Goal: Task Accomplishment & Management: Use online tool/utility

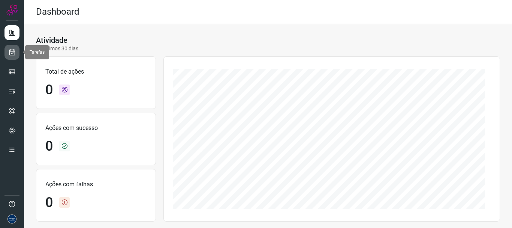
click at [12, 50] on icon at bounding box center [12, 51] width 8 height 7
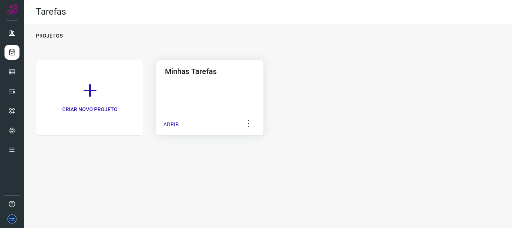
click at [163, 124] on div "Minhas Tarefas ABRIR" at bounding box center [210, 98] width 108 height 76
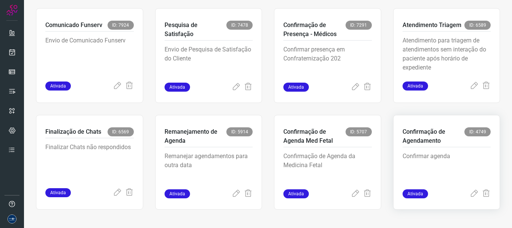
scroll to position [158, 0]
click at [117, 193] on icon at bounding box center [117, 191] width 9 height 9
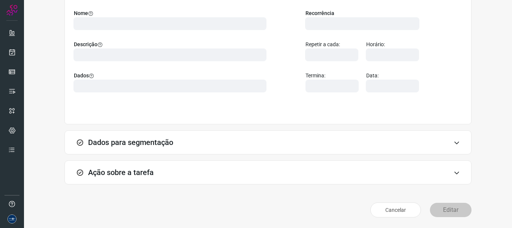
scroll to position [65, 0]
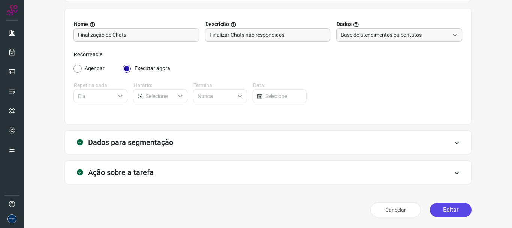
drag, startPoint x: 456, startPoint y: 208, endPoint x: 451, endPoint y: 208, distance: 4.5
click at [456, 208] on button "Editar" at bounding box center [451, 209] width 42 height 14
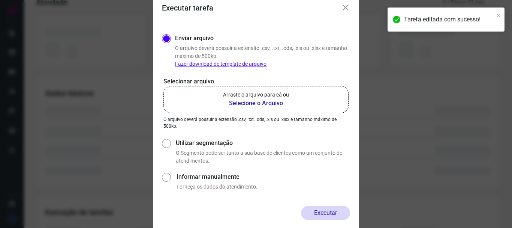
click at [178, 141] on label "Utilizar segmentação" at bounding box center [263, 142] width 174 height 9
click at [170, 141] on input "Utilizar segmentação" at bounding box center [166, 151] width 8 height 28
radio input "true"
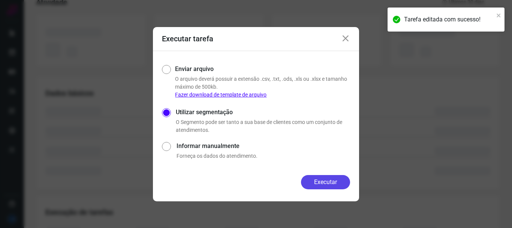
click at [336, 182] on button "Executar" at bounding box center [325, 182] width 49 height 14
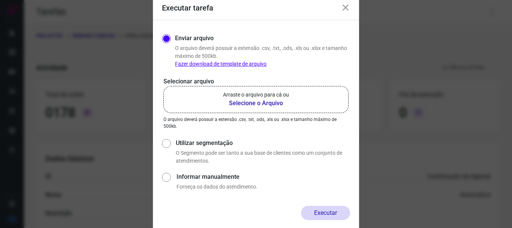
click at [348, 4] on icon at bounding box center [345, 7] width 9 height 9
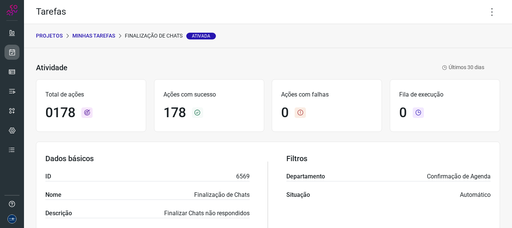
click at [15, 58] on link at bounding box center [11, 52] width 15 height 15
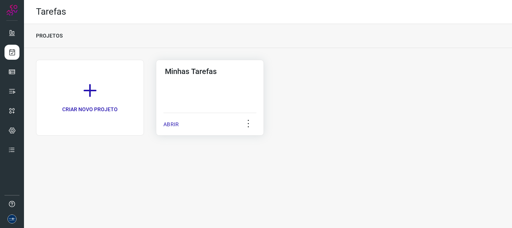
click at [169, 127] on p "ABRIR" at bounding box center [170, 124] width 15 height 8
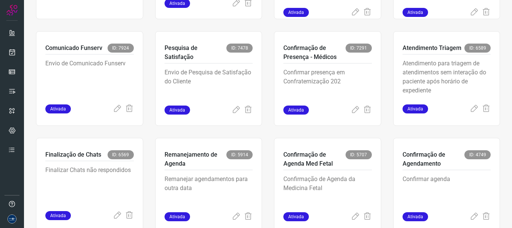
scroll to position [158, 0]
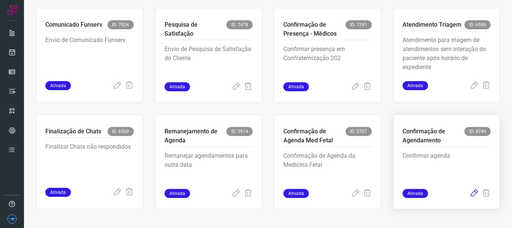
click at [470, 194] on icon at bounding box center [474, 193] width 9 height 9
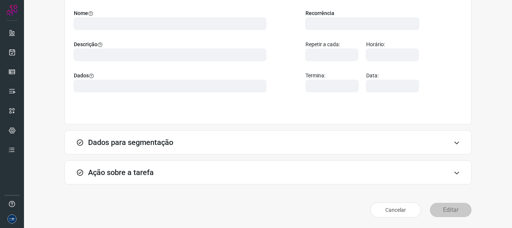
scroll to position [65, 0]
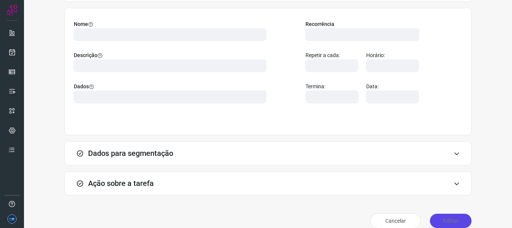
click at [445, 219] on button "Editar" at bounding box center [451, 220] width 42 height 14
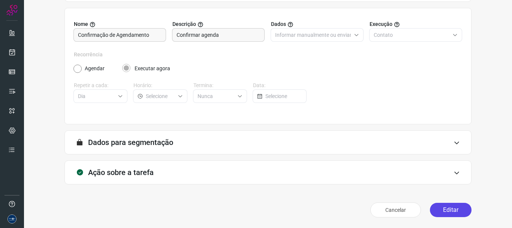
click at [437, 212] on button "Editar" at bounding box center [451, 209] width 42 height 14
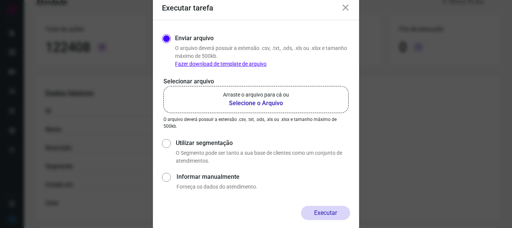
click at [261, 95] on p "Arraste o arquivo para cá ou" at bounding box center [256, 95] width 66 height 8
click at [0, 0] on input "Arraste o arquivo para cá ou Selecione o Arquivo" at bounding box center [0, 0] width 0 height 0
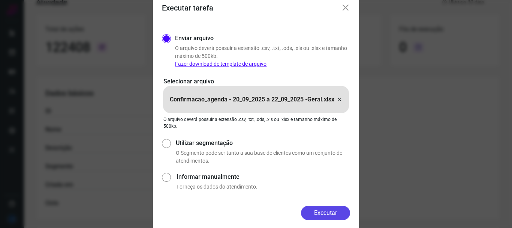
click at [330, 208] on button "Executar" at bounding box center [325, 212] width 49 height 14
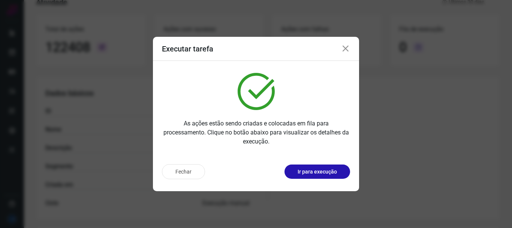
click at [348, 47] on icon at bounding box center [345, 48] width 9 height 9
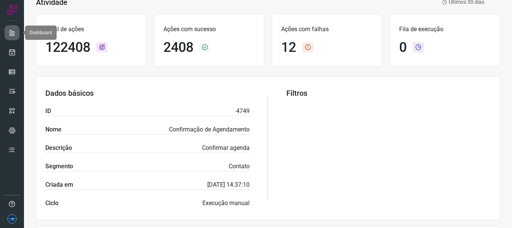
click at [15, 33] on icon at bounding box center [11, 32] width 7 height 7
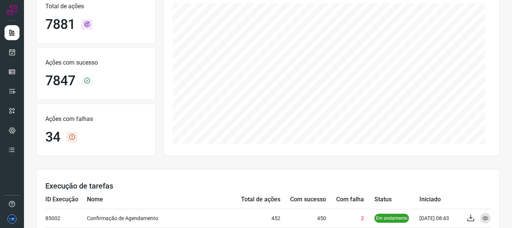
scroll to position [215, 0]
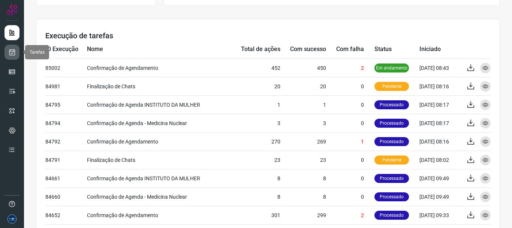
click at [13, 55] on icon at bounding box center [12, 51] width 8 height 7
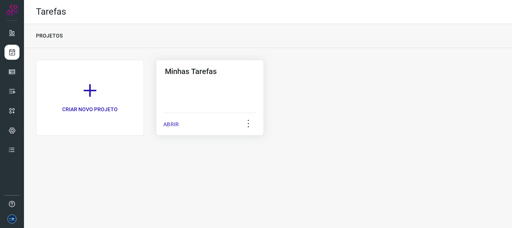
click at [172, 124] on p "ABRIR" at bounding box center [170, 124] width 15 height 8
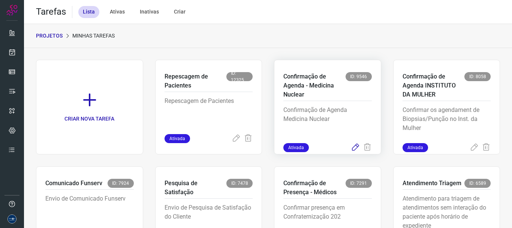
click at [354, 143] on icon at bounding box center [355, 147] width 9 height 9
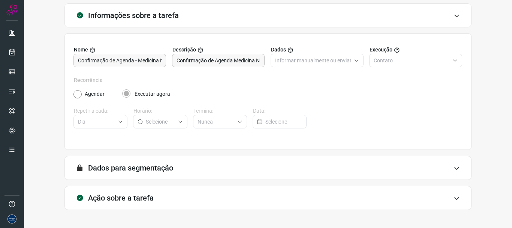
scroll to position [65, 0]
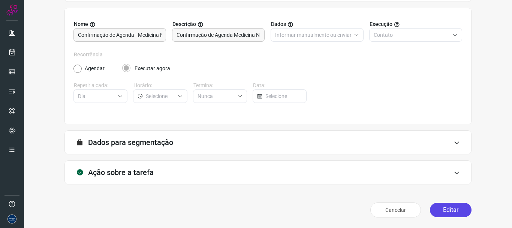
click at [445, 209] on button "Editar" at bounding box center [451, 209] width 42 height 14
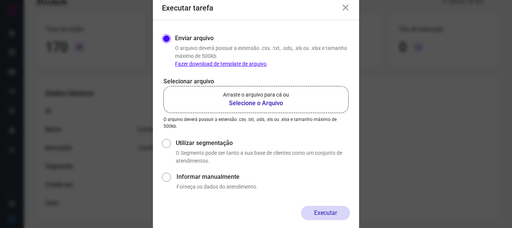
click at [269, 110] on label "Arraste o arquivo para cá ou Selecione o Arquivo" at bounding box center [255, 99] width 185 height 27
click at [0, 0] on input "Arraste o arquivo para cá ou Selecione o Arquivo" at bounding box center [0, 0] width 0 height 0
click at [349, 8] on icon at bounding box center [345, 7] width 9 height 9
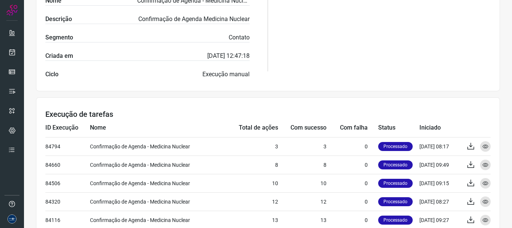
scroll to position [262, 0]
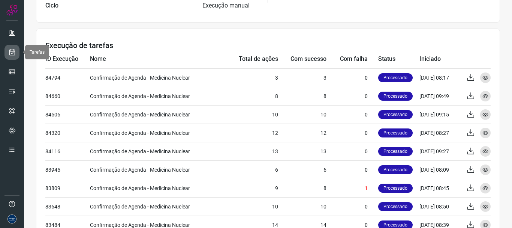
click at [18, 51] on link at bounding box center [11, 52] width 15 height 15
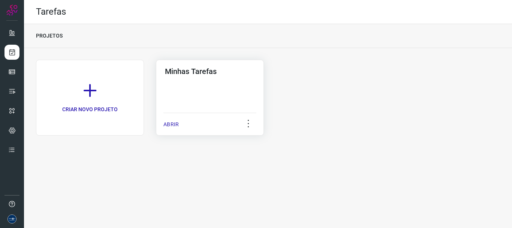
click at [182, 119] on div "ABRIR" at bounding box center [209, 121] width 93 height 19
click at [178, 121] on p "ABRIR" at bounding box center [170, 124] width 15 height 8
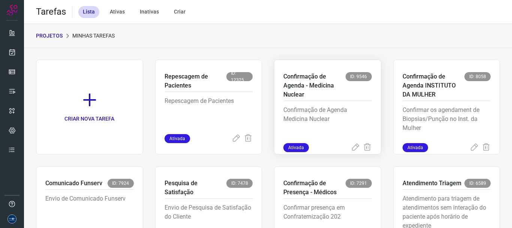
click at [356, 148] on div at bounding box center [361, 147] width 21 height 9
click at [352, 148] on icon at bounding box center [355, 147] width 9 height 9
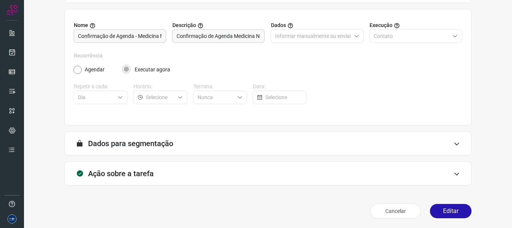
scroll to position [65, 0]
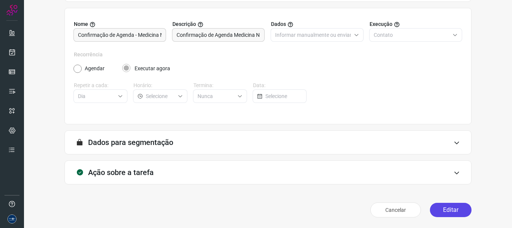
click at [447, 207] on button "Editar" at bounding box center [451, 209] width 42 height 14
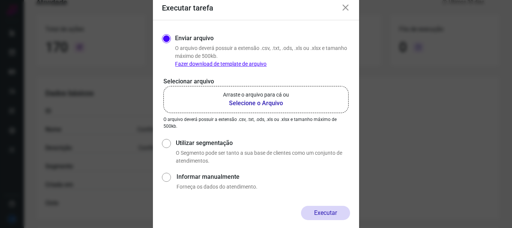
click at [270, 103] on b "Selecione o Arquivo" at bounding box center [256, 103] width 66 height 9
click at [0, 0] on input "Arraste o arquivo para cá ou Selecione o Arquivo" at bounding box center [0, 0] width 0 height 0
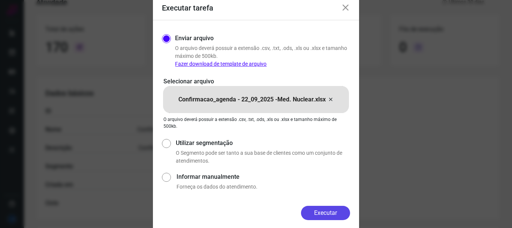
click at [335, 209] on button "Executar" at bounding box center [325, 212] width 49 height 14
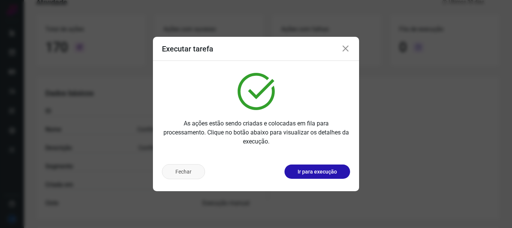
click at [170, 173] on button "Fechar" at bounding box center [183, 171] width 43 height 15
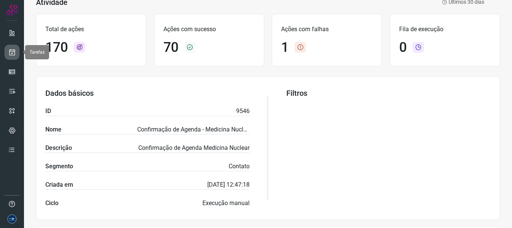
click at [13, 51] on icon at bounding box center [12, 51] width 8 height 7
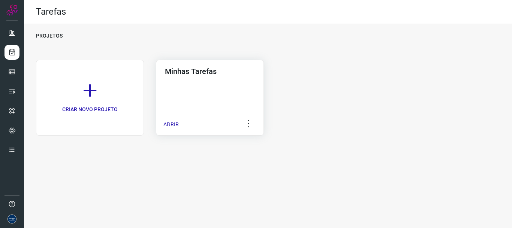
click at [170, 124] on p "ABRIR" at bounding box center [170, 124] width 15 height 8
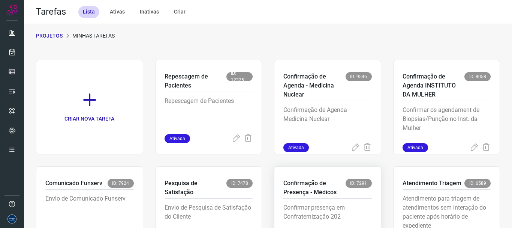
drag, startPoint x: 351, startPoint y: 148, endPoint x: 424, endPoint y: 174, distance: 77.1
click at [332, 175] on div "CRIAR NOVA TAREFA Repescagem de Pacientes ID: 12325 Repescagem de Pacientes Ati…" at bounding box center [268, 213] width 464 height 307
click at [470, 146] on icon at bounding box center [474, 147] width 9 height 9
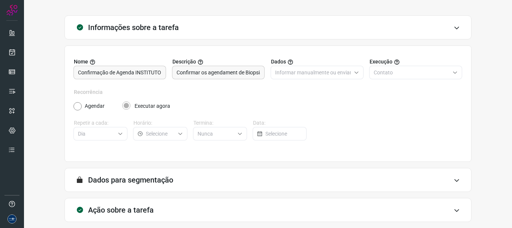
scroll to position [65, 0]
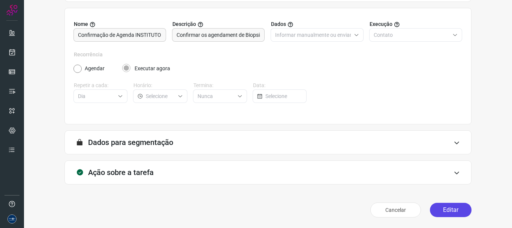
click at [444, 205] on button "Editar" at bounding box center [451, 209] width 42 height 14
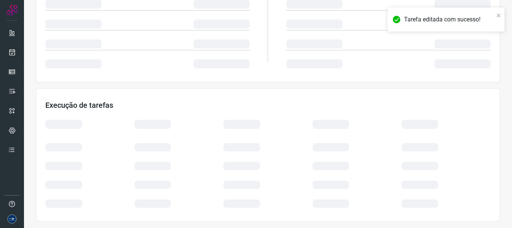
scroll to position [173, 0]
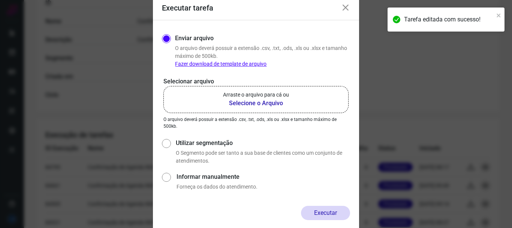
click at [290, 110] on label "Arraste o arquivo para cá ou Selecione o Arquivo" at bounding box center [255, 99] width 185 height 27
click at [0, 0] on input "Arraste o arquivo para cá ou Selecione o Arquivo" at bounding box center [0, 0] width 0 height 0
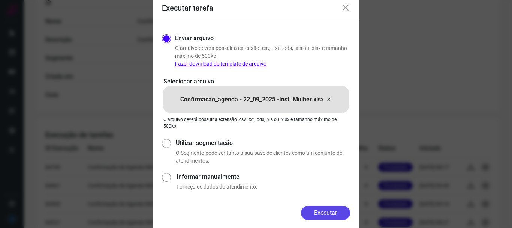
click at [335, 210] on button "Executar" at bounding box center [325, 212] width 49 height 14
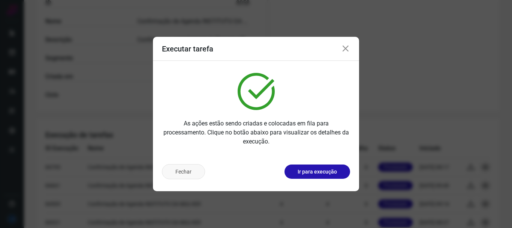
click at [196, 170] on button "Fechar" at bounding box center [183, 171] width 43 height 15
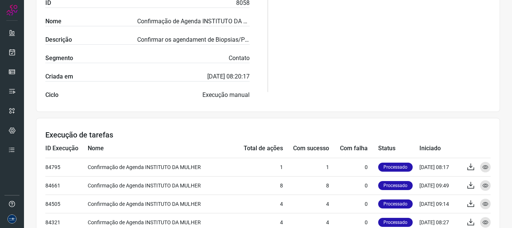
click at [394, 68] on div "Filtros" at bounding box center [388, 40] width 204 height 119
